Goal: Transaction & Acquisition: Book appointment/travel/reservation

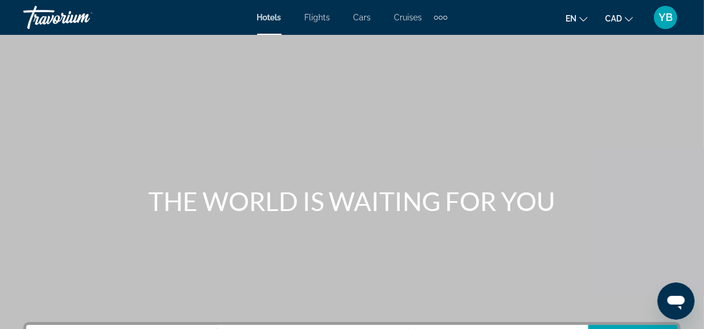
scroll to position [140, 0]
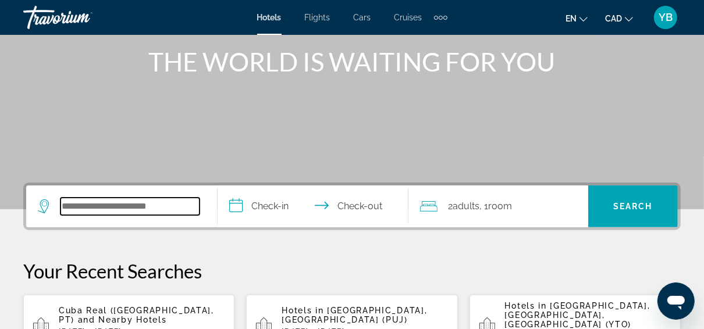
click at [148, 210] on input "Search hotel destination" at bounding box center [130, 206] width 139 height 17
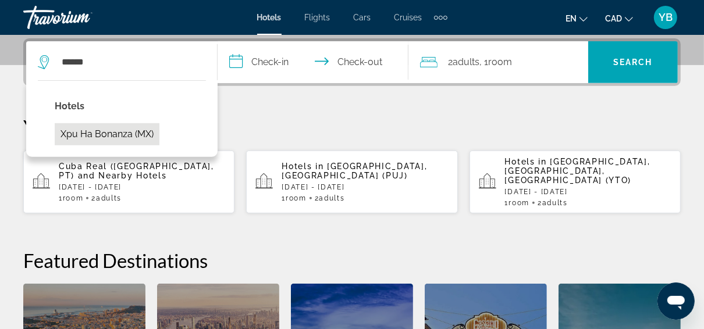
click at [116, 132] on button "Xpu Ha Bonanza (MX)" at bounding box center [107, 134] width 105 height 22
type input "**********"
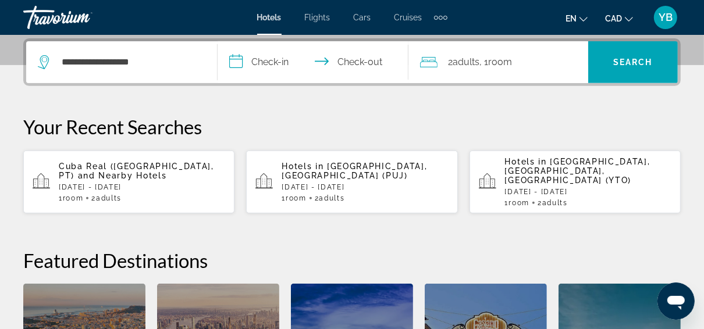
click at [280, 62] on input "**********" at bounding box center [316, 63] width 196 height 45
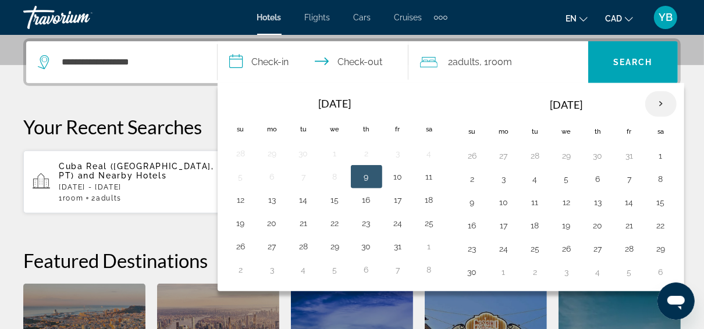
click at [654, 105] on th "Next month" at bounding box center [661, 104] width 31 height 26
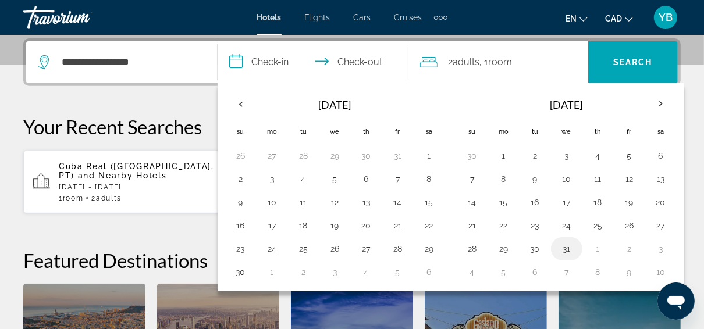
click at [566, 245] on button "31" at bounding box center [567, 249] width 19 height 16
click at [655, 105] on th "Next month" at bounding box center [661, 104] width 31 height 26
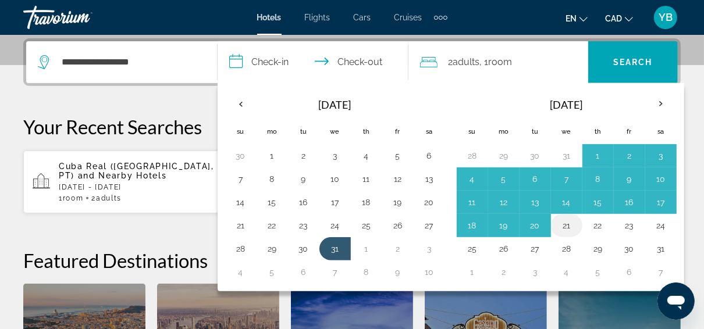
click at [562, 222] on button "21" at bounding box center [567, 226] width 19 height 16
type input "**********"
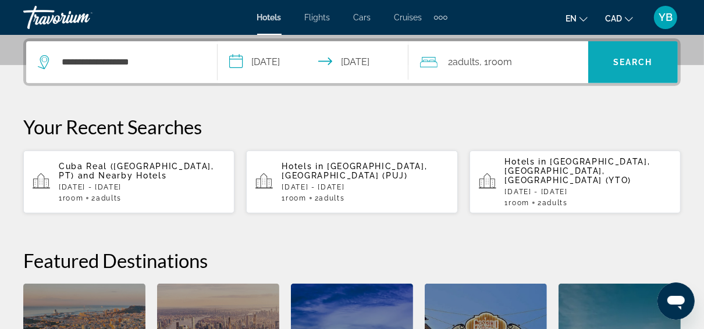
click at [635, 60] on span "Search" at bounding box center [633, 62] width 40 height 9
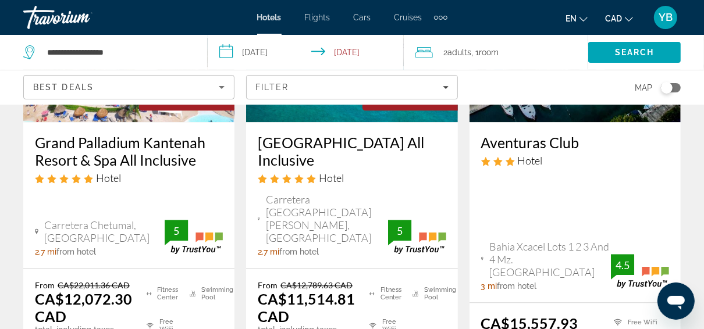
scroll to position [1863, 0]
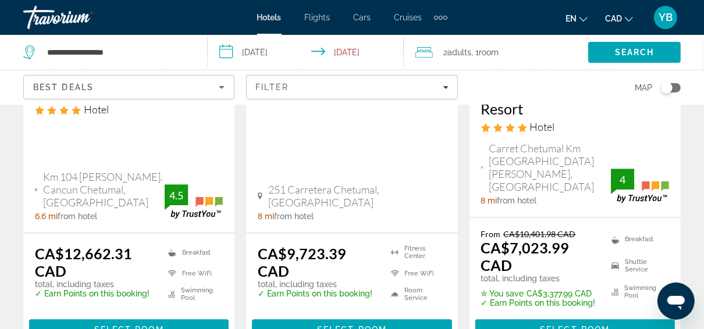
scroll to position [1863, 0]
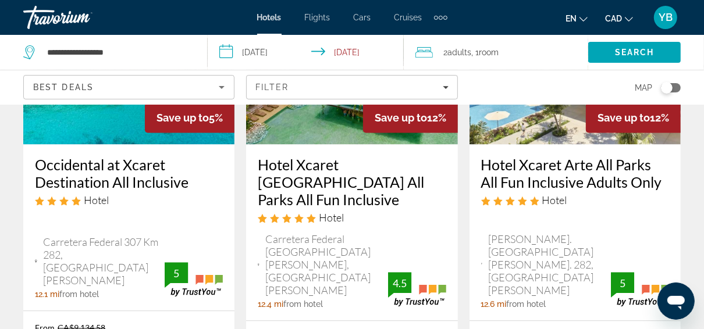
scroll to position [1816, 0]
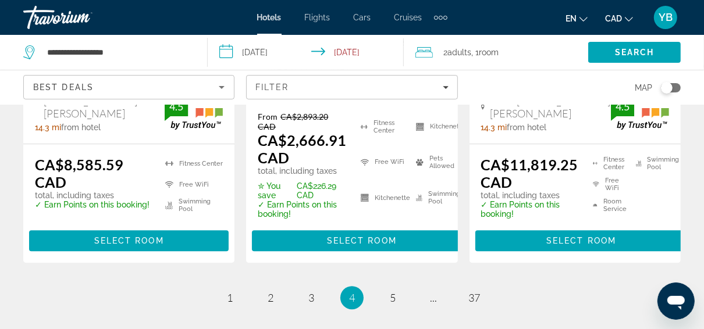
scroll to position [2001, 0]
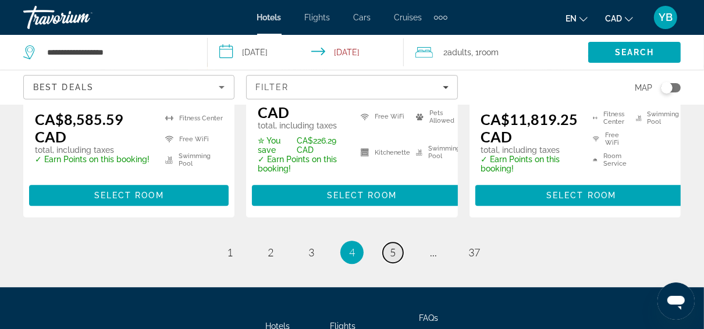
click at [395, 246] on span "5" at bounding box center [393, 252] width 6 height 13
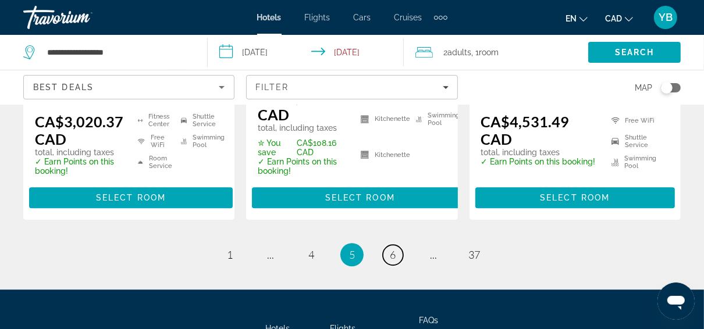
scroll to position [1942, 0]
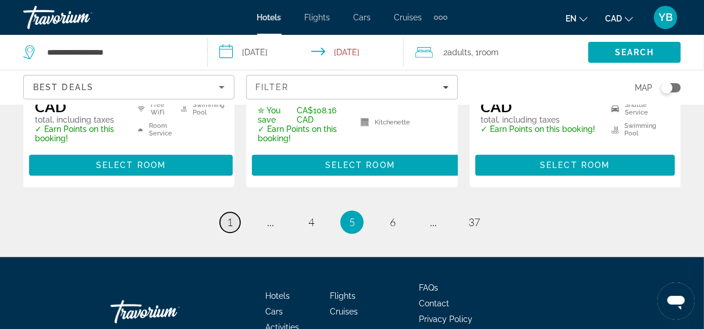
click at [235, 212] on link "page 1" at bounding box center [230, 222] width 20 height 20
